Goal: Navigation & Orientation: Understand site structure

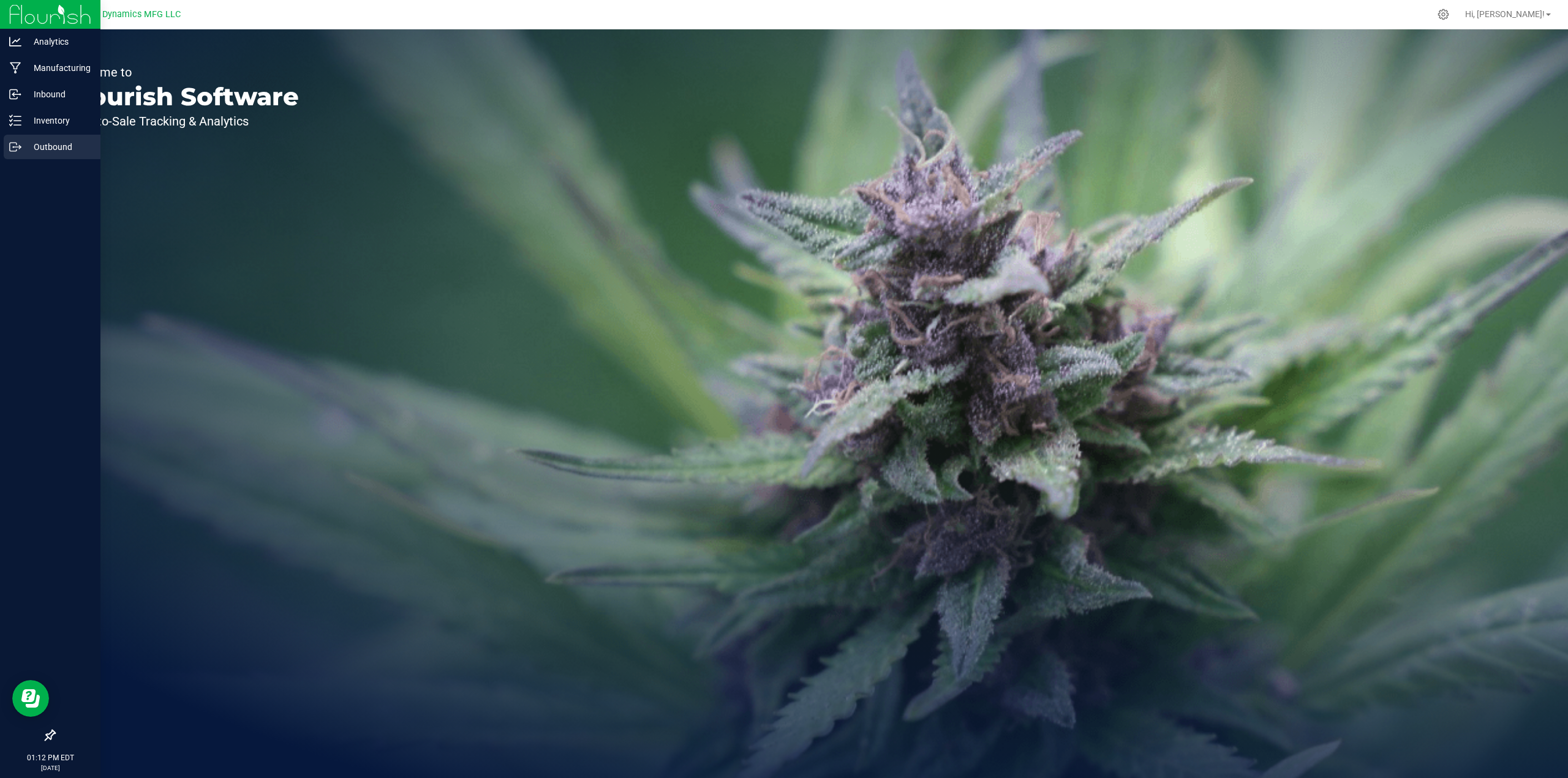
click at [53, 142] on p "Outbound" at bounding box center [58, 147] width 74 height 14
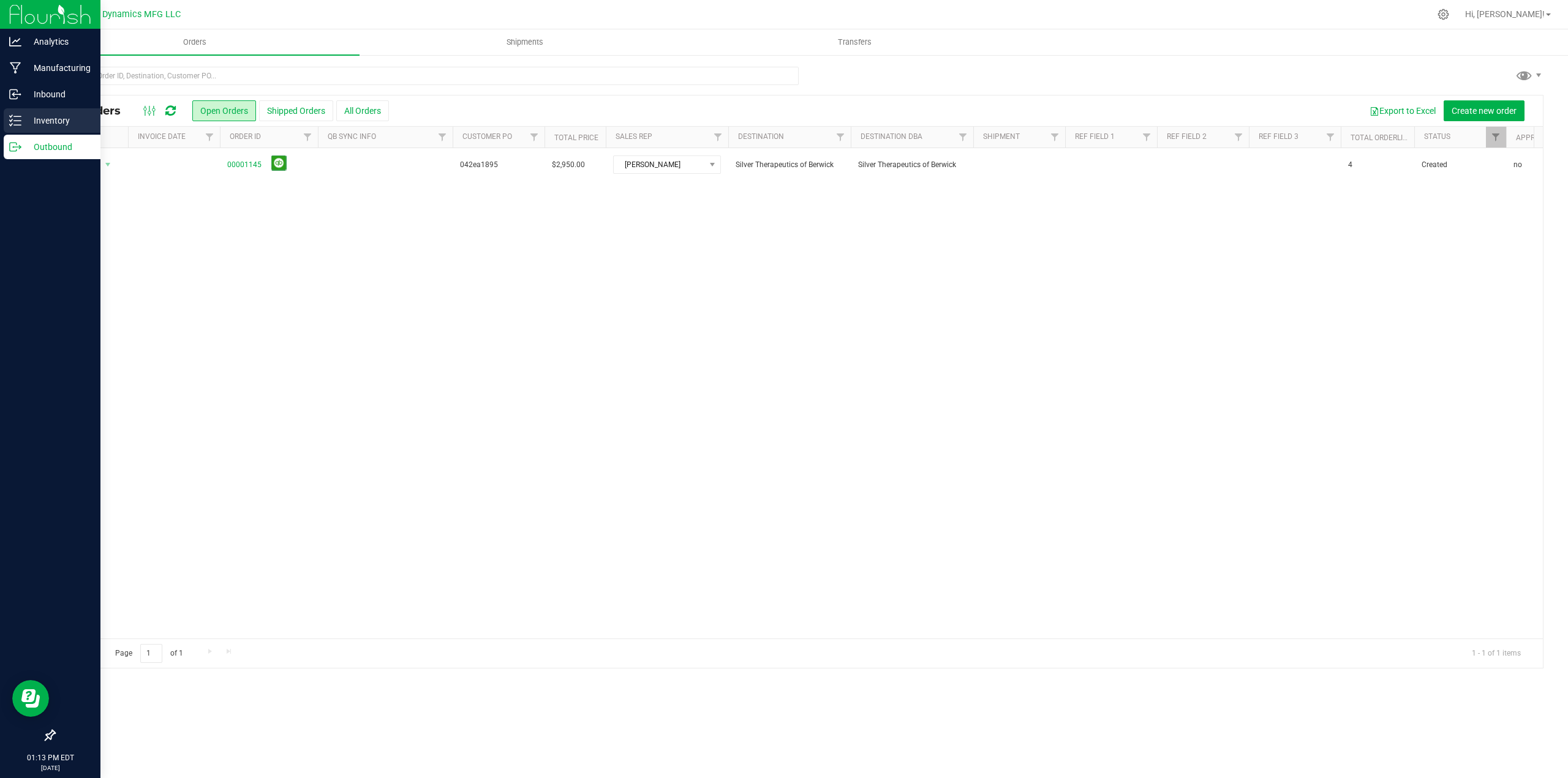
click at [31, 116] on p "Inventory" at bounding box center [58, 120] width 74 height 14
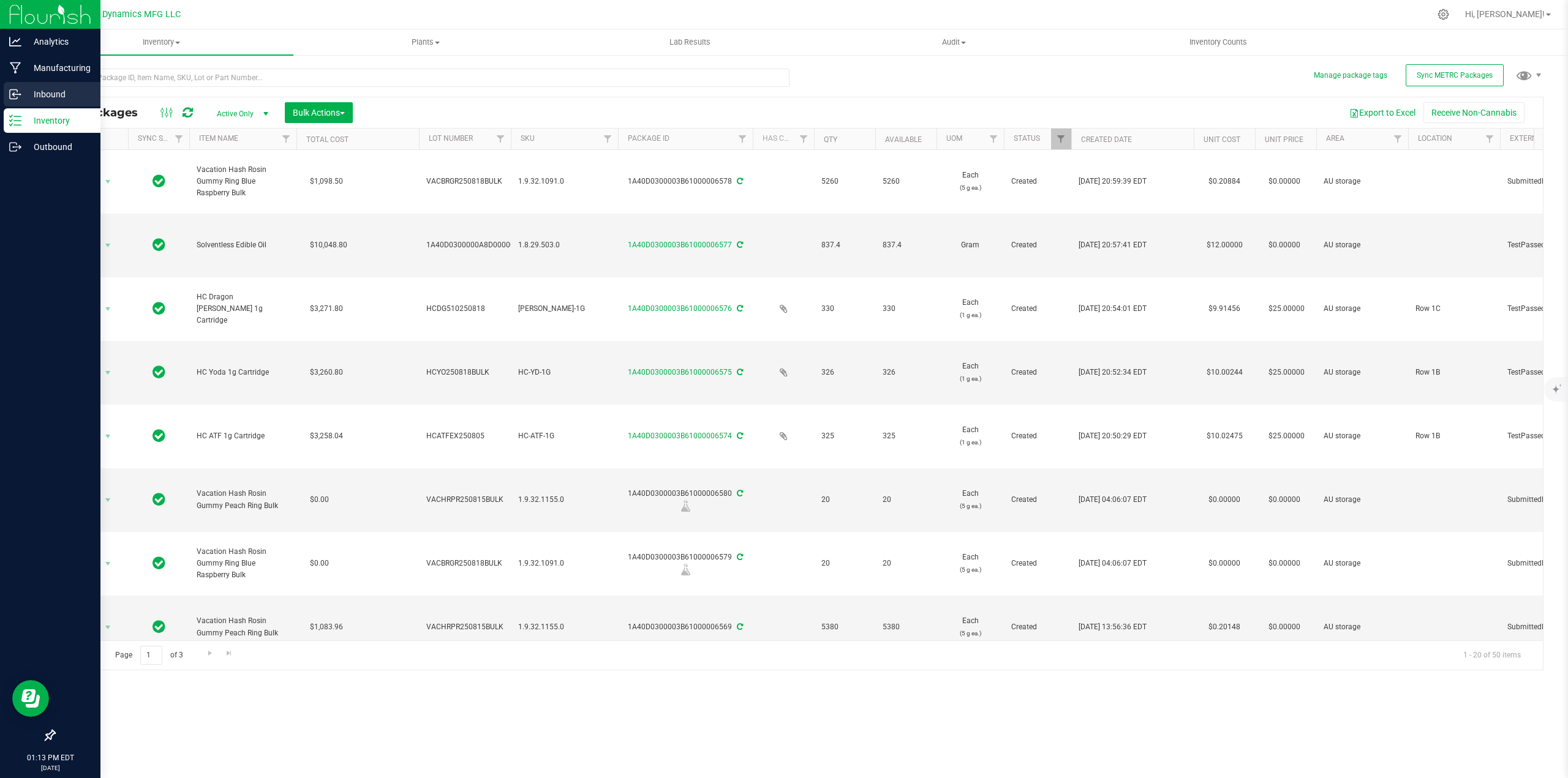
click at [45, 98] on p "Inbound" at bounding box center [58, 94] width 74 height 14
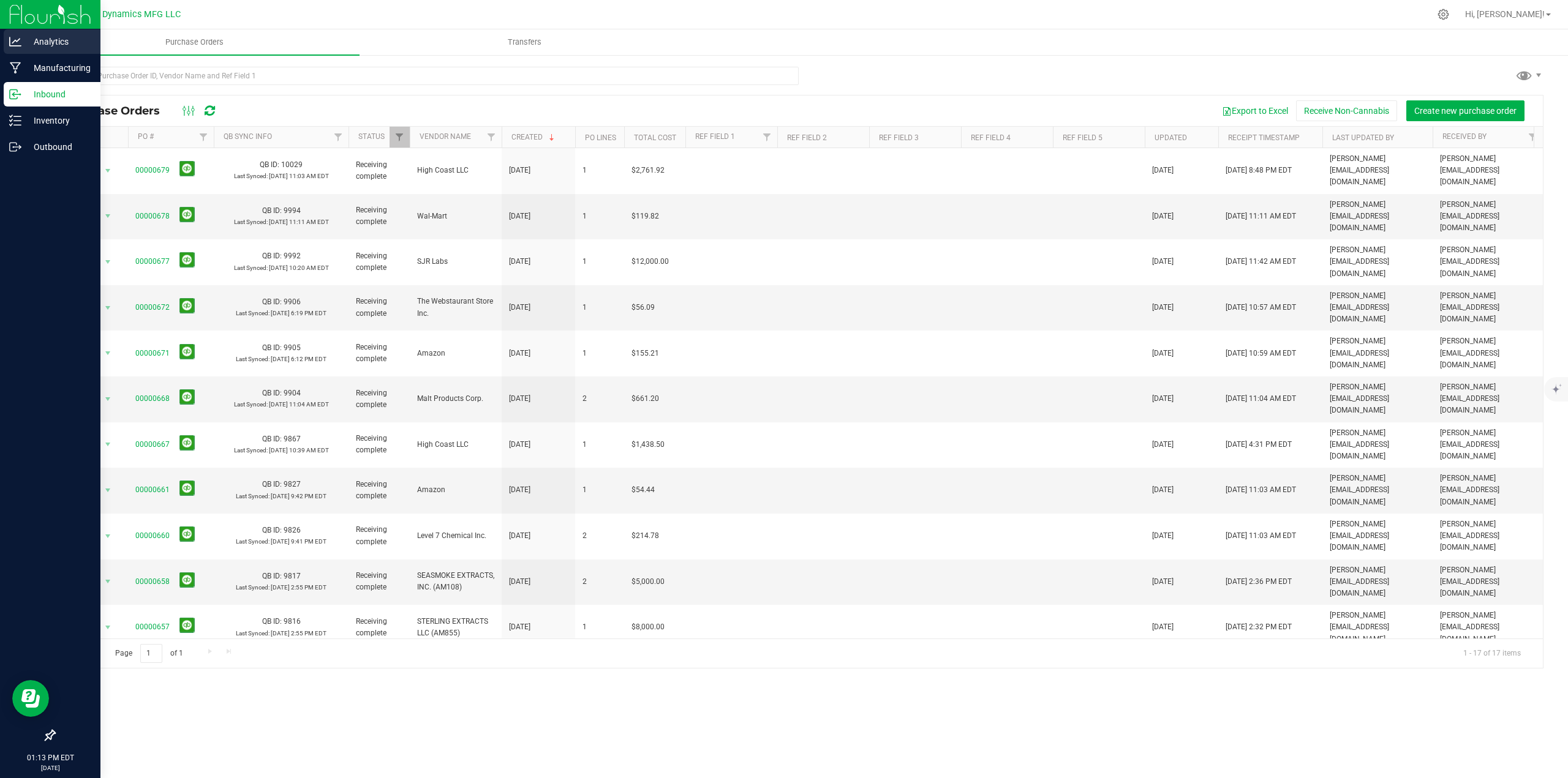
click at [38, 45] on p "Analytics" at bounding box center [58, 41] width 74 height 14
